Goal: Find specific page/section: Find specific page/section

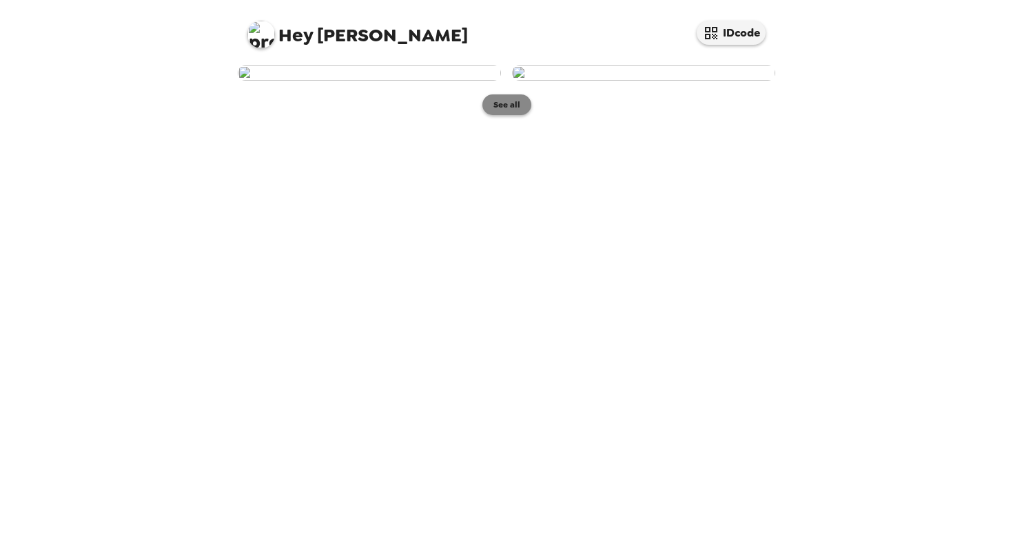
click at [505, 115] on button "See all" at bounding box center [506, 104] width 49 height 21
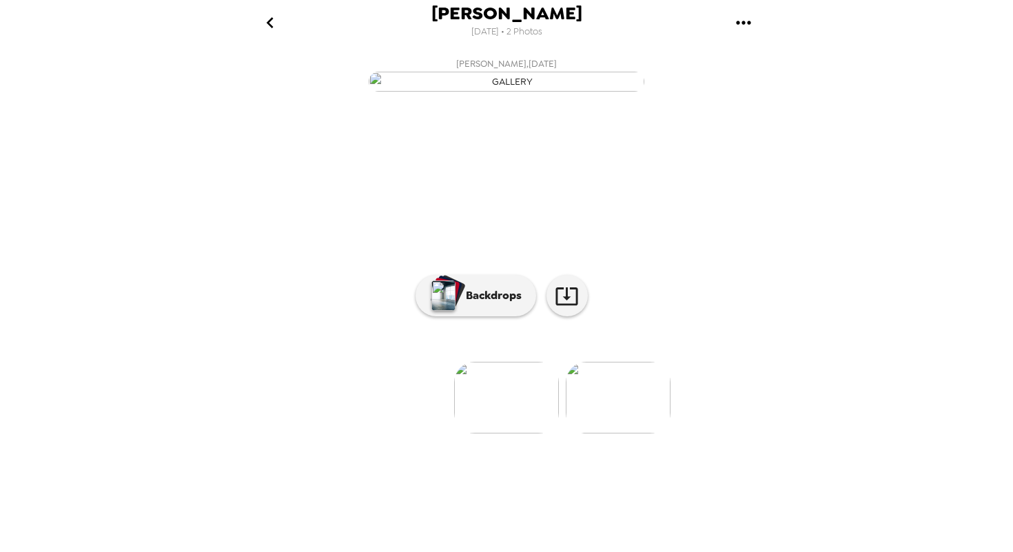
scroll to position [34, 0]
click at [480, 316] on button "Backdrops" at bounding box center [476, 295] width 121 height 41
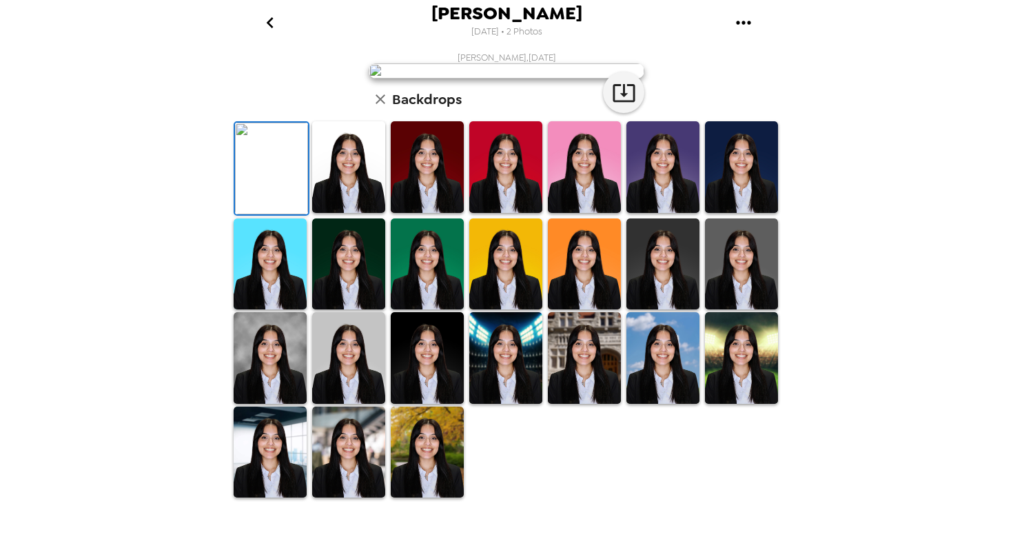
scroll to position [96, 0]
click at [356, 310] on img at bounding box center [348, 264] width 73 height 92
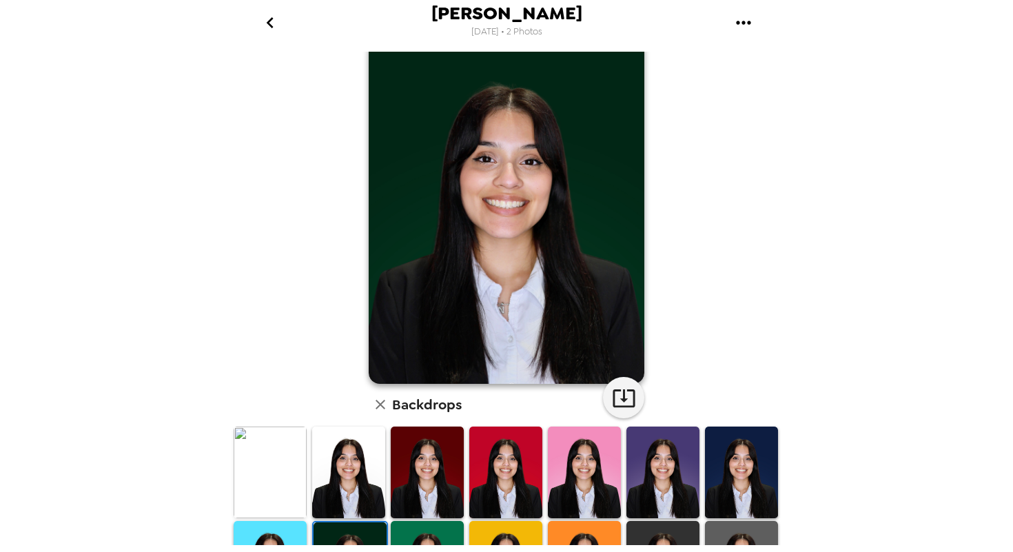
scroll to position [1, 0]
